Goal: Find specific page/section: Find specific page/section

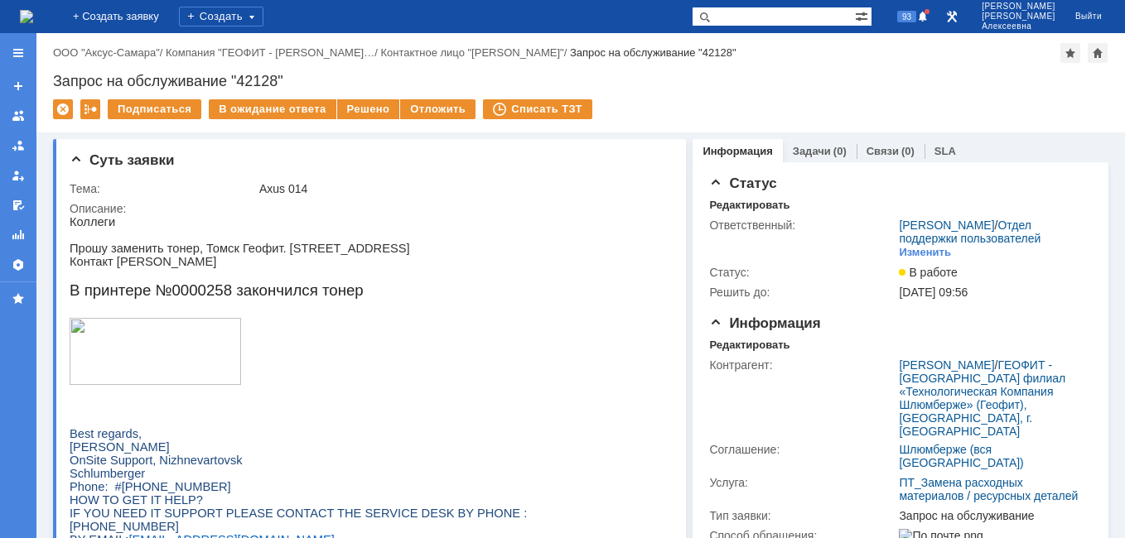
click at [33, 13] on img at bounding box center [26, 16] width 13 height 13
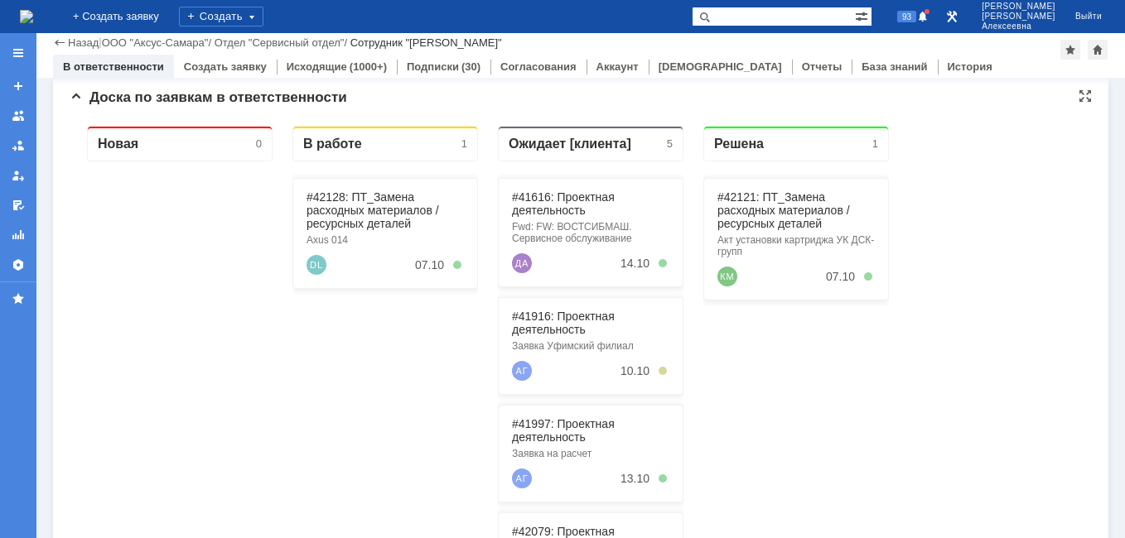
scroll to position [166, 0]
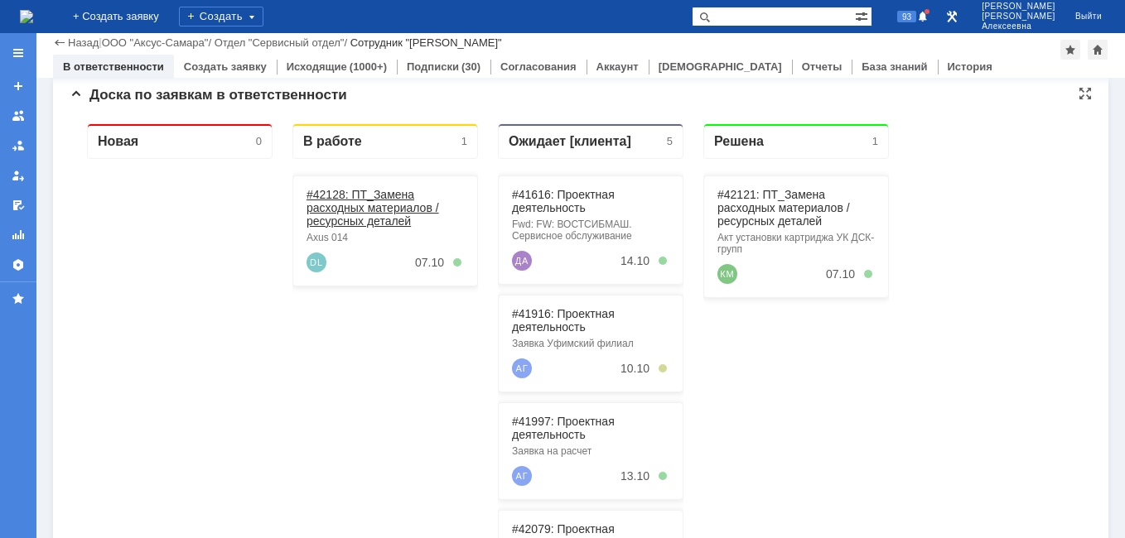
click at [340, 203] on link "#42128: ПТ_Замена расходных материалов / ресурсных деталей" at bounding box center [372, 208] width 133 height 40
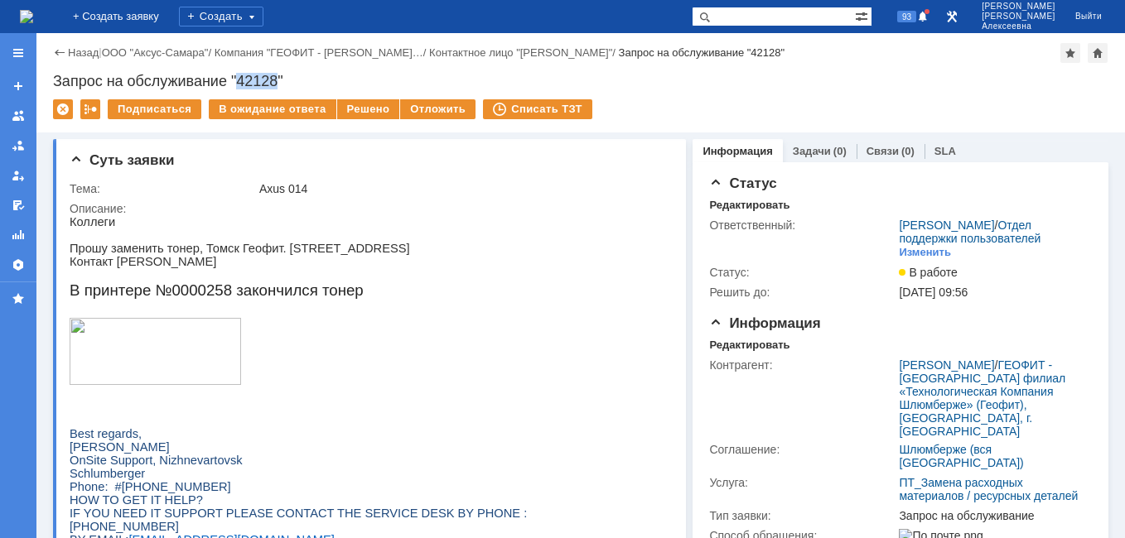
drag, startPoint x: 278, startPoint y: 80, endPoint x: 240, endPoint y: 77, distance: 38.2
click at [240, 77] on div "Запрос на обслуживание "42128"" at bounding box center [580, 81] width 1055 height 17
copy div "42128"
click at [33, 23] on img at bounding box center [26, 16] width 13 height 13
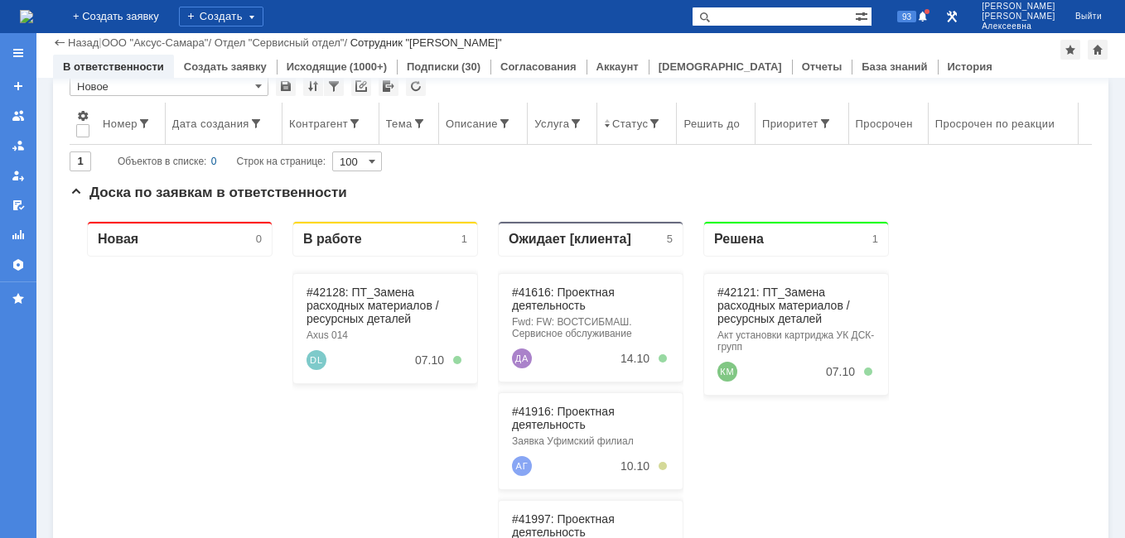
scroll to position [166, 0]
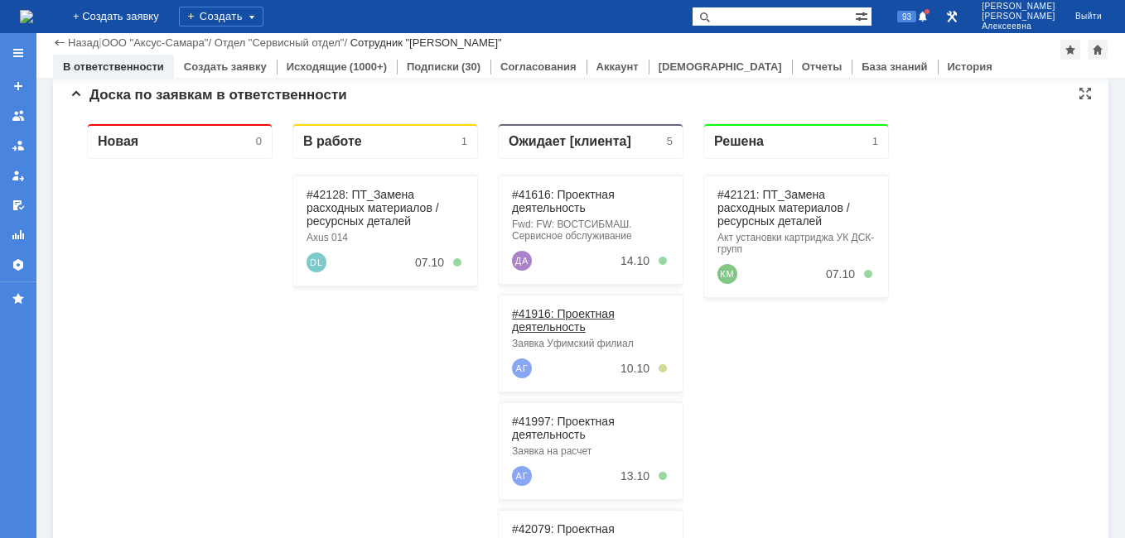
click at [544, 313] on link "#41916: Проектная деятельность" at bounding box center [563, 320] width 103 height 27
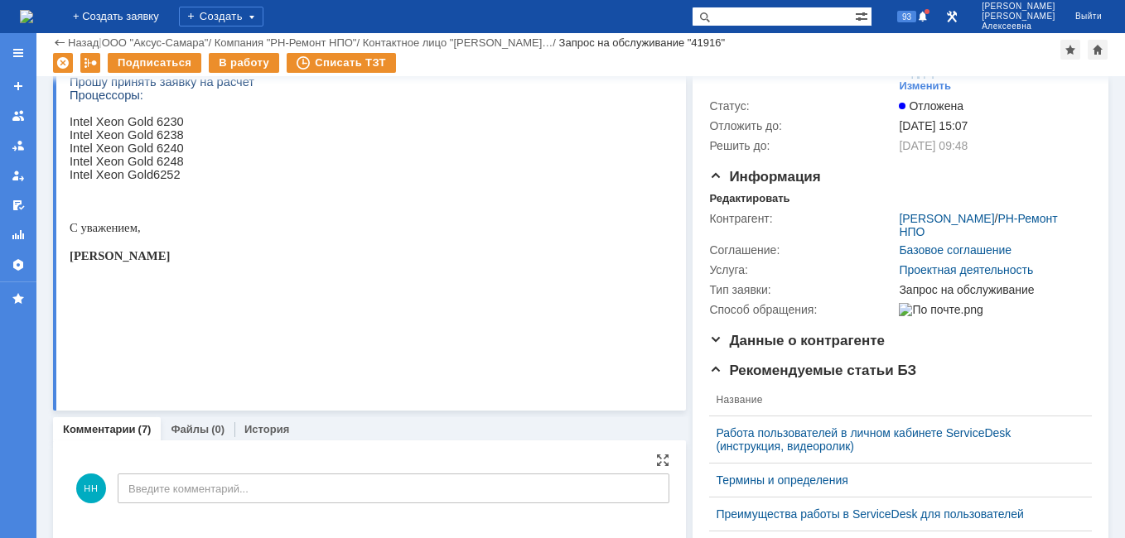
scroll to position [83, 0]
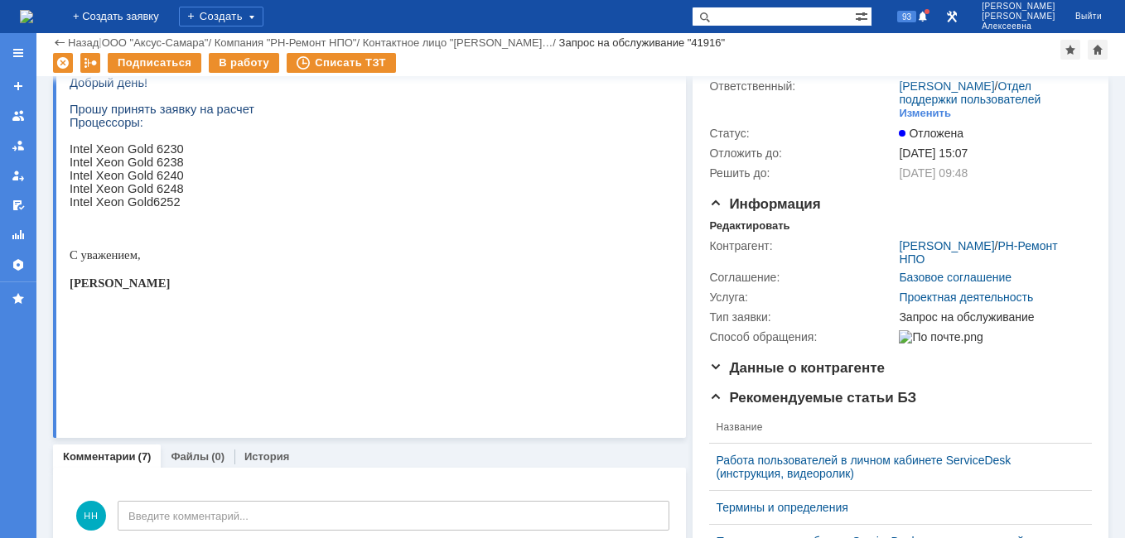
click at [33, 10] on img at bounding box center [26, 16] width 13 height 13
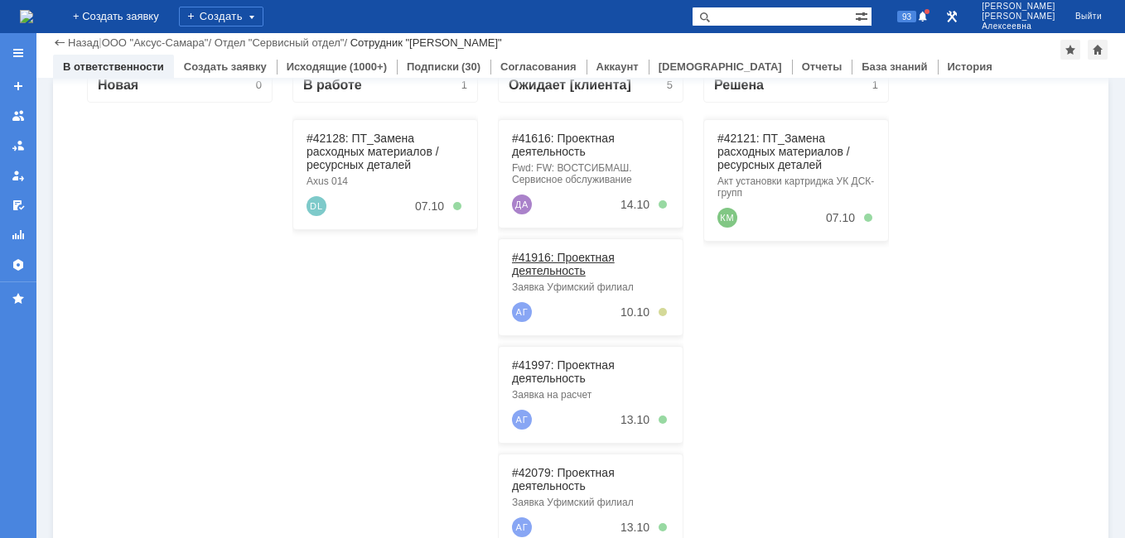
scroll to position [249, 0]
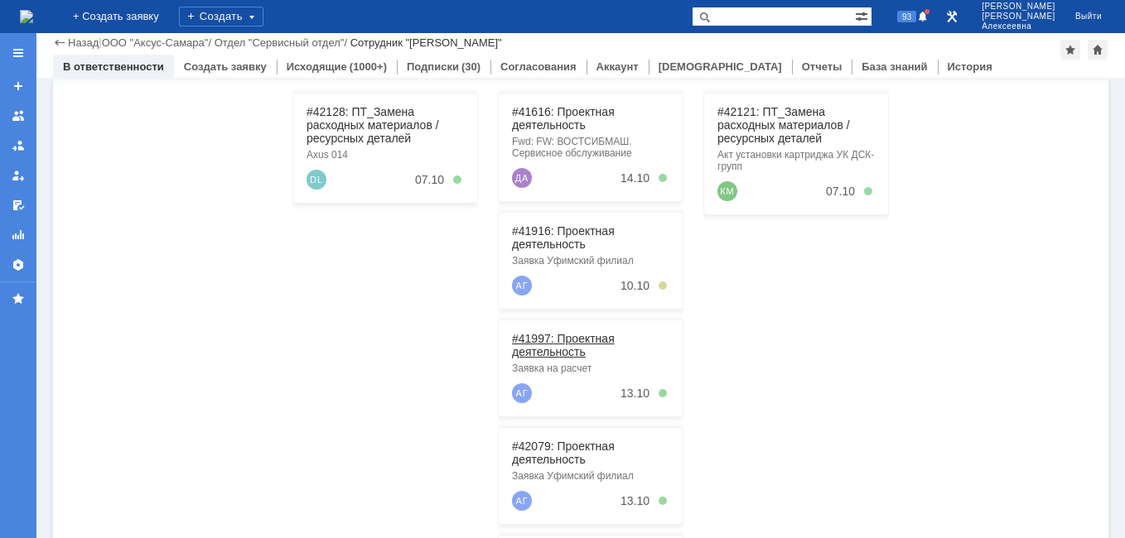
click at [550, 348] on link "#41997: Проектная деятельность" at bounding box center [563, 345] width 103 height 27
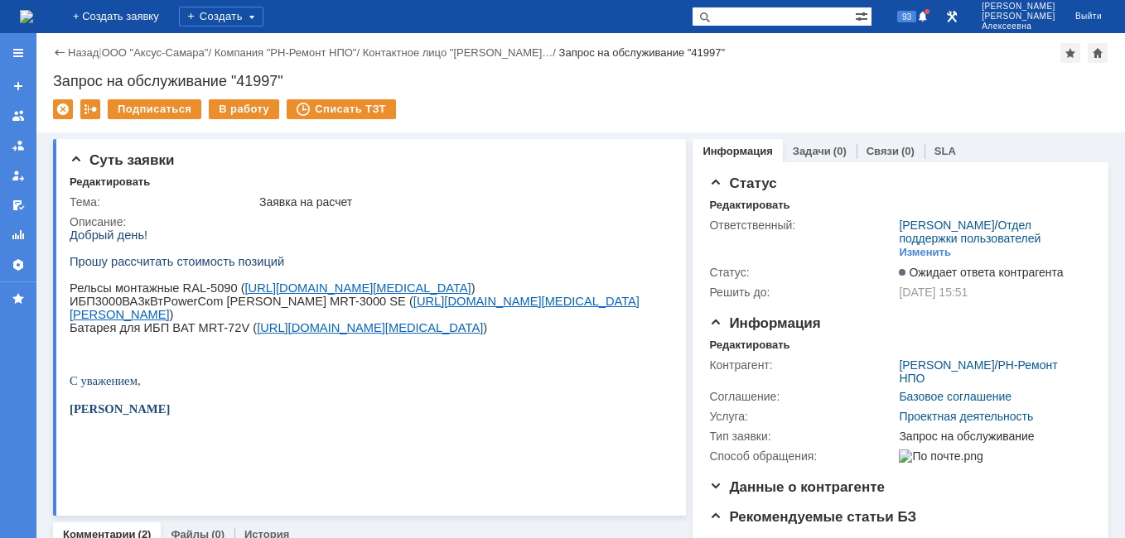
click at [33, 21] on img at bounding box center [26, 16] width 13 height 13
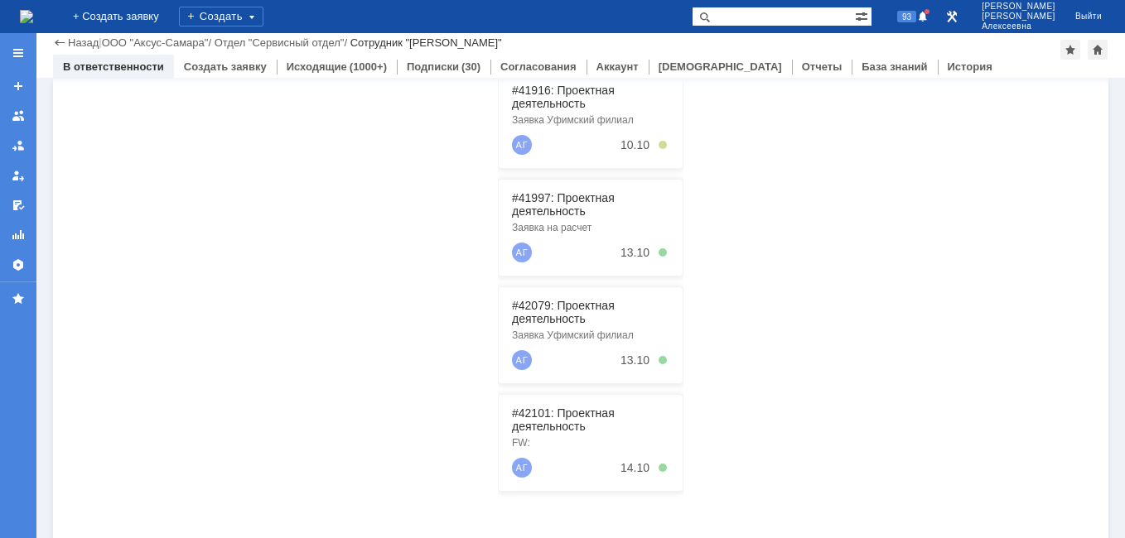
scroll to position [414, 0]
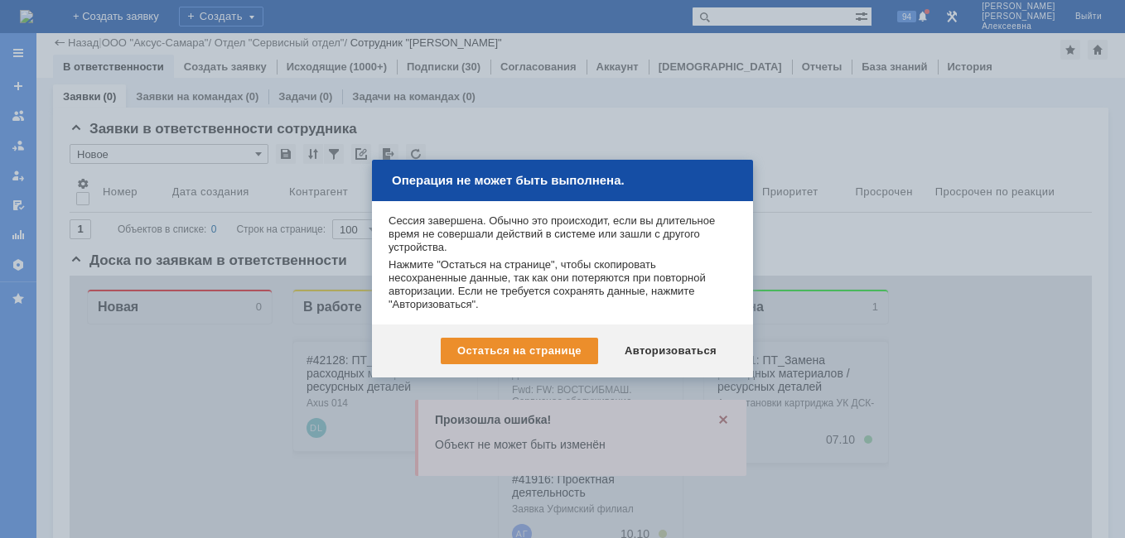
scroll to position [414, 0]
